Goal: Task Accomplishment & Management: Use online tool/utility

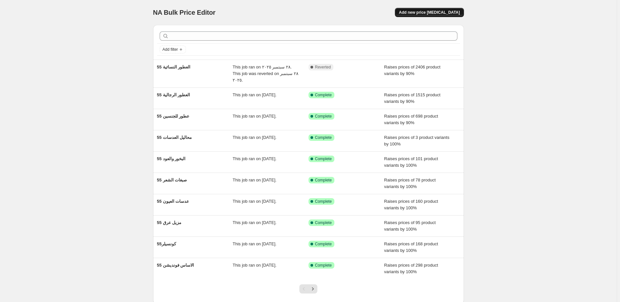
click at [441, 12] on span "Add new price [MEDICAL_DATA]" at bounding box center [429, 12] width 61 height 5
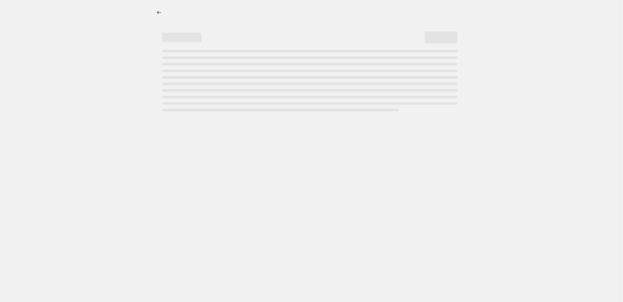
select select "percentage"
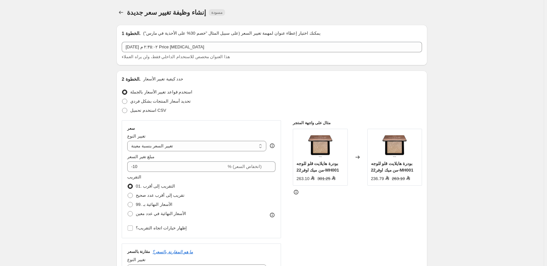
click at [377, 5] on div "إنشاء طلب تغيير سعر جديد. هذه الصفحة [GEOGRAPHIC_DATA]. إنشاء وظيفة تغيير سعر ج…" at bounding box center [271, 12] width 311 height 25
click at [263, 145] on select "تغيير السعر إلى مبلغ معين تغيير السعر بمقدار معين تغيير السعر بنسبة معينة تغيير…" at bounding box center [196, 146] width 139 height 10
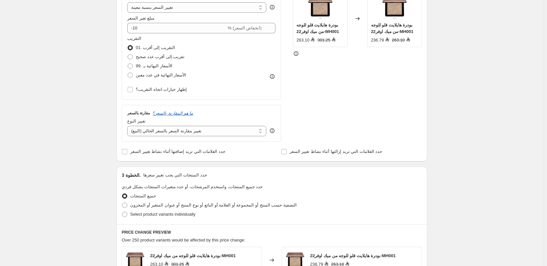
scroll to position [165, 0]
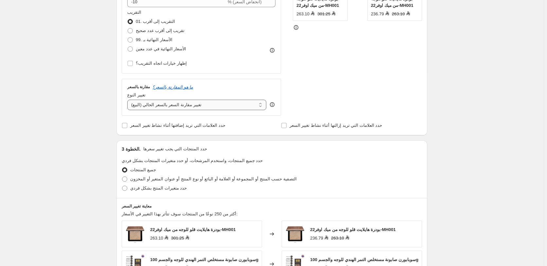
click at [127, 100] on select "تغيير مقارنة السعر بالسعر الحالي (البيع) تغيير المقارنة بالسعر إلى مبلغ معين تغ…" at bounding box center [196, 105] width 139 height 10
click at [171, 104] on select "تغيير مقارنة السعر بالسعر الحالي (البيع) تغيير المقارنة بالسعر إلى مبلغ معين تغ…" at bounding box center [196, 105] width 139 height 10
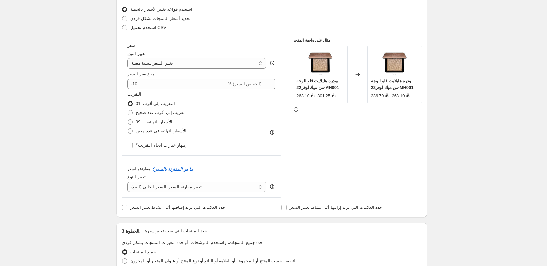
scroll to position [82, 0]
click at [274, 187] on icon at bounding box center [272, 187] width 7 height 7
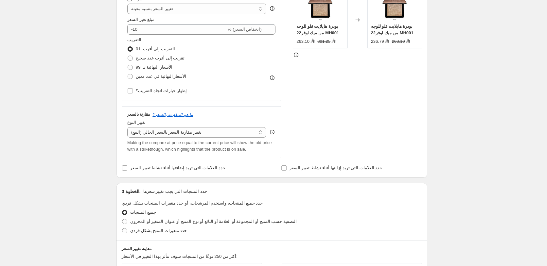
scroll to position [165, 0]
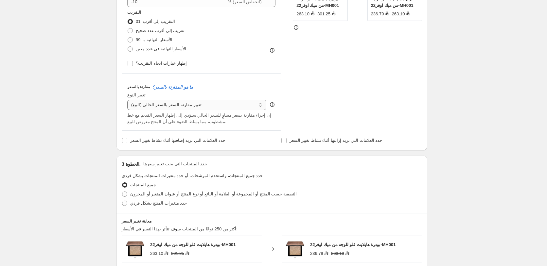
click at [127, 100] on select "تغيير مقارنة السعر بالسعر الحالي (البيع) تغيير المقارنة بالسعر إلى مبلغ معين تغ…" at bounding box center [196, 105] width 139 height 10
click at [262, 104] on select "تغيير مقارنة السعر بالسعر الحالي (البيع) تغيير المقارنة بالسعر إلى مبلغ معين تغ…" at bounding box center [196, 105] width 139 height 10
click at [286, 140] on input "حدد العلامات التي تريد إزالتها أثناء نشاط تغيير السعر" at bounding box center [283, 140] width 5 height 5
checkbox input "true"
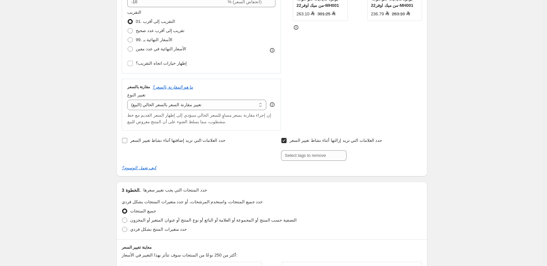
click at [126, 143] on input "حدد العلامات التي تريد إضافتها أثناء نشاط تغيير السعر" at bounding box center [124, 140] width 5 height 5
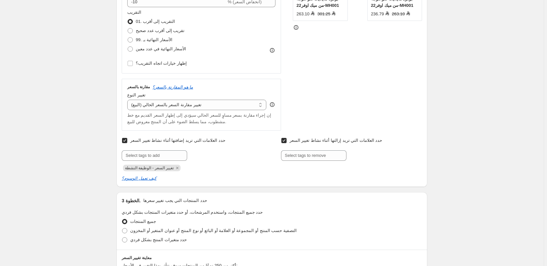
click at [126, 141] on input "حدد العلامات التي تريد إضافتها أثناء نشاط تغيير السعر" at bounding box center [124, 140] width 5 height 5
checkbox input "false"
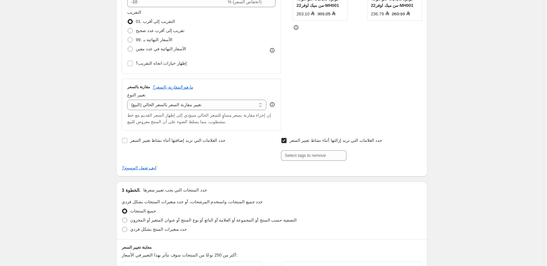
click at [287, 140] on input "حدد العلامات التي تريد إزالتها أثناء نشاط تغيير السعر" at bounding box center [283, 140] width 5 height 5
checkbox input "false"
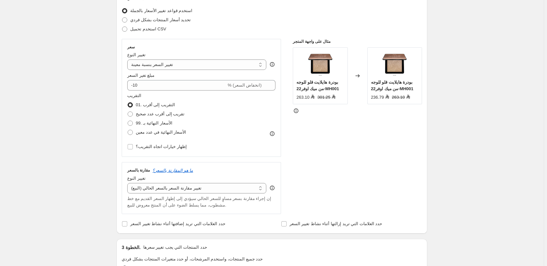
scroll to position [0, 0]
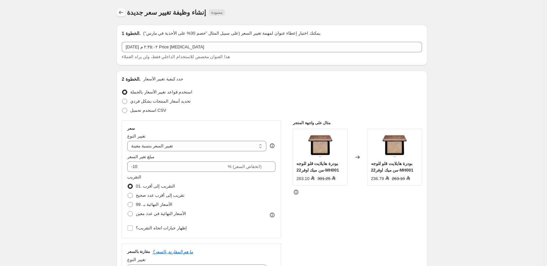
click at [122, 13] on icon "Price change jobs" at bounding box center [121, 12] width 7 height 7
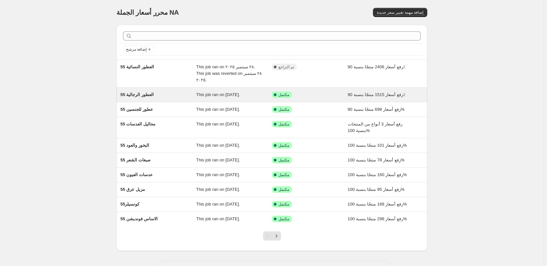
click at [319, 92] on div "تم النجاح مكتمل" at bounding box center [305, 95] width 66 height 7
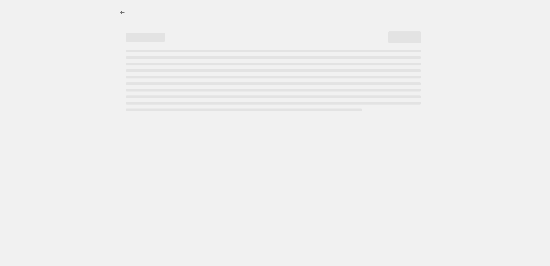
select select "percentage"
select select "pp"
select select "collection"
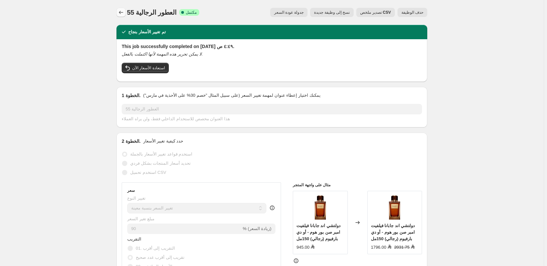
click at [121, 12] on icon "Price change jobs" at bounding box center [121, 12] width 7 height 7
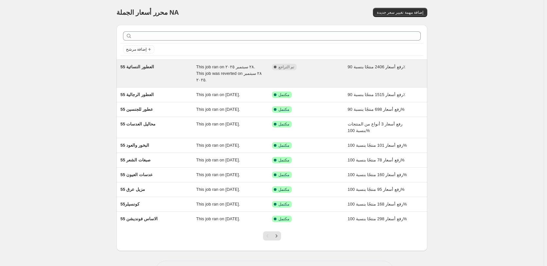
click at [324, 66] on div "مكتمل تم التراجع" at bounding box center [305, 67] width 66 height 7
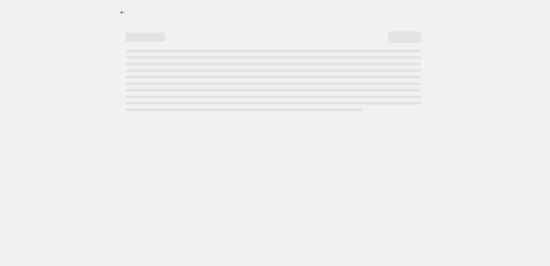
select select "percentage"
select select "pp"
select select "collection"
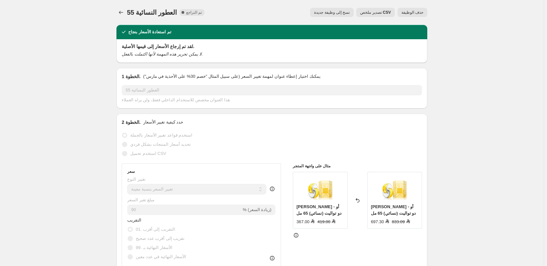
click at [340, 12] on span "نسخ إلى وظيفة جديدة" at bounding box center [332, 12] width 36 height 5
select select "percentage"
select select "pp"
select select "collection"
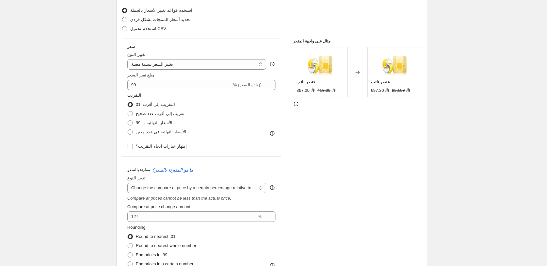
scroll to position [82, 0]
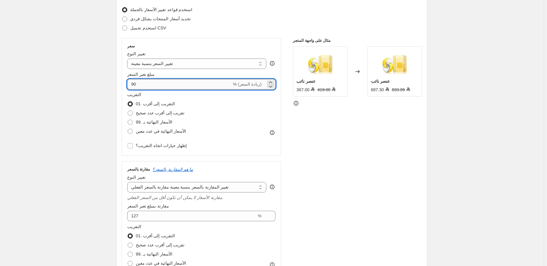
drag, startPoint x: 145, startPoint y: 85, endPoint x: 129, endPoint y: 83, distance: 15.5
click at [129, 83] on input "90" at bounding box center [179, 84] width 104 height 10
type input "0"
click at [326, 133] on div "مثال على واجهة المتجر عنصر نائب 367.00 419.00 تم تغييره إلى عنصر نائب 697.30 83…" at bounding box center [357, 163] width 129 height 250
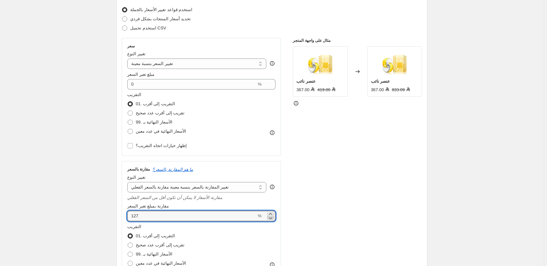
click at [273, 218] on icon at bounding box center [270, 218] width 7 height 7
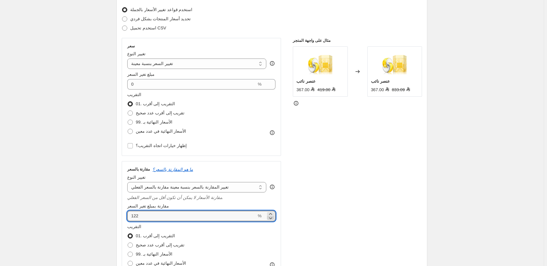
click at [273, 218] on icon at bounding box center [270, 218] width 7 height 7
drag, startPoint x: 148, startPoint y: 217, endPoint x: 116, endPoint y: 217, distance: 31.4
click at [127, 217] on input "121" at bounding box center [191, 216] width 129 height 10
type input "20"
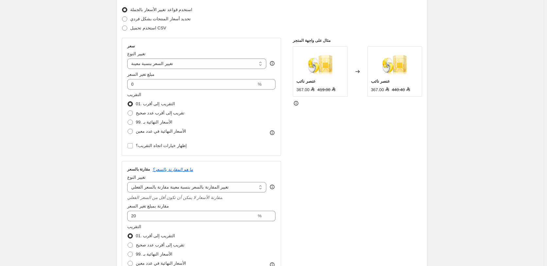
click at [354, 171] on div "مثال على واجهة المتجر عنصر نائب 367.00 419.00 تم تغييره إلى عنصر نائب 367.00 44…" at bounding box center [357, 163] width 129 height 250
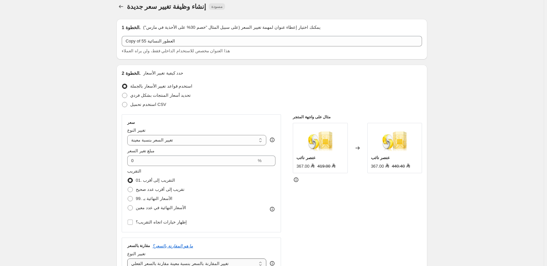
scroll to position [0, 0]
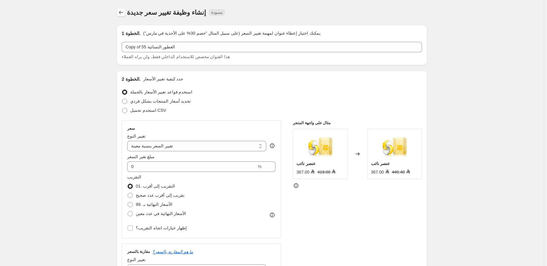
click at [122, 14] on icon "Price change jobs" at bounding box center [121, 12] width 7 height 7
